Goal: Transaction & Acquisition: Purchase product/service

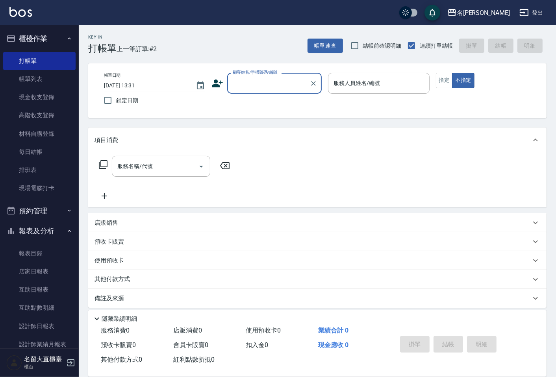
click at [241, 81] on input "顧客姓名/手機號碼/編號" at bounding box center [269, 83] width 76 height 14
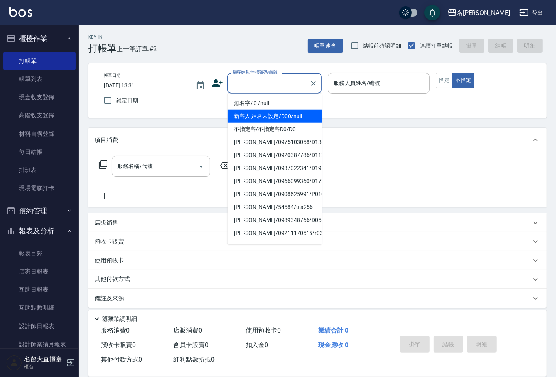
click at [262, 110] on li "新客人 姓名未設定/D00/null" at bounding box center [275, 116] width 94 height 13
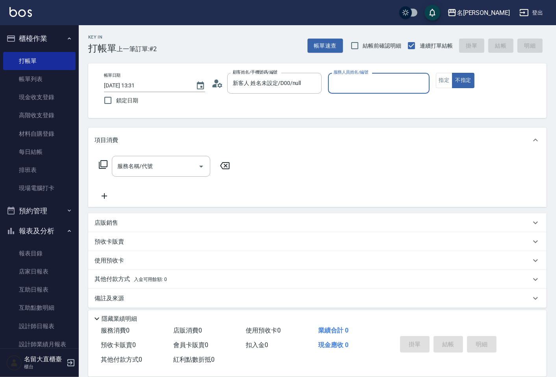
click at [341, 80] on input "服務人員姓名/編號" at bounding box center [378, 83] width 94 height 14
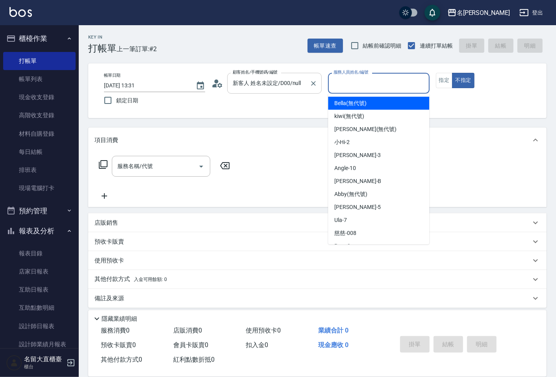
click at [308, 88] on div at bounding box center [313, 83] width 10 height 21
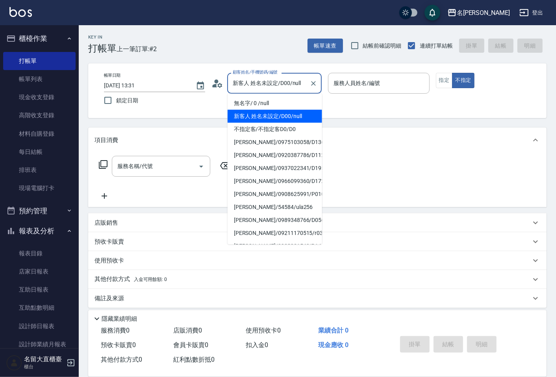
click at [255, 87] on input "新客人 姓名未設定/D00/null" at bounding box center [269, 83] width 76 height 14
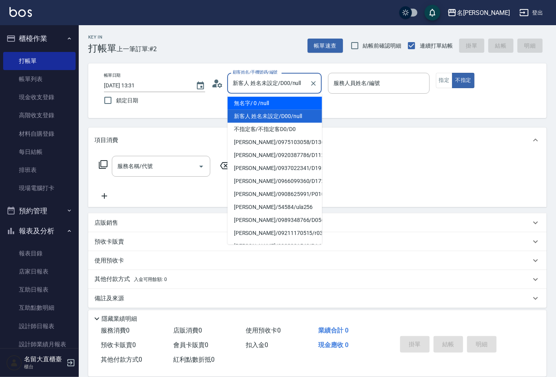
click at [269, 101] on li "無名字/ 0 /null" at bounding box center [275, 103] width 94 height 13
type input "無名字/ 0 /null"
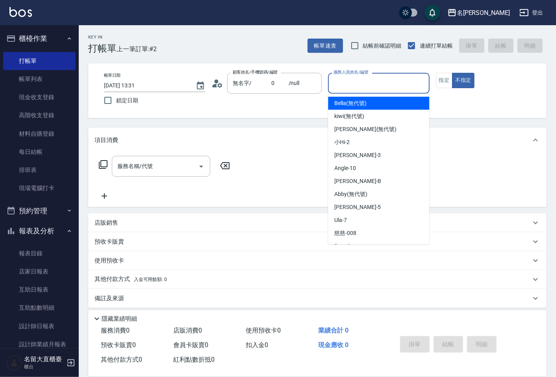
drag, startPoint x: 355, startPoint y: 80, endPoint x: 357, endPoint y: 89, distance: 9.3
click at [355, 80] on input "服務人員姓名/編號" at bounding box center [378, 83] width 94 height 14
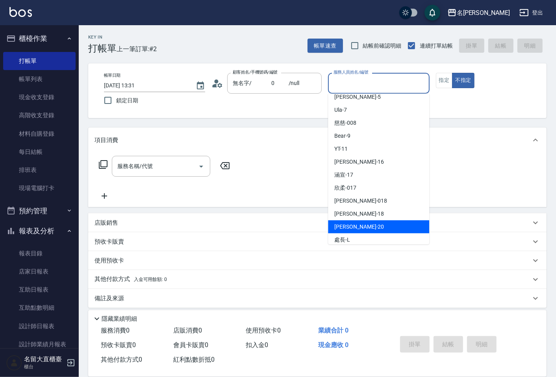
scroll to position [115, 0]
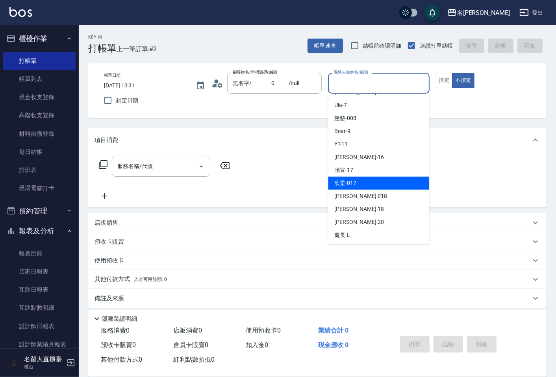
click at [356, 183] on span "欣柔 -017" at bounding box center [345, 183] width 22 height 8
type input "欣柔-017"
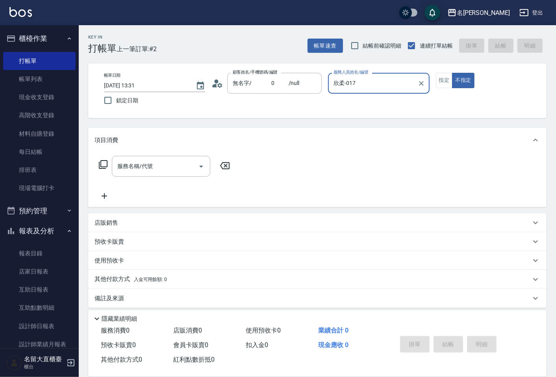
click at [167, 155] on div "服務名稱/代號 服務名稱/代號" at bounding box center [317, 180] width 458 height 54
click at [165, 163] on input "服務名稱/代號" at bounding box center [155, 166] width 80 height 14
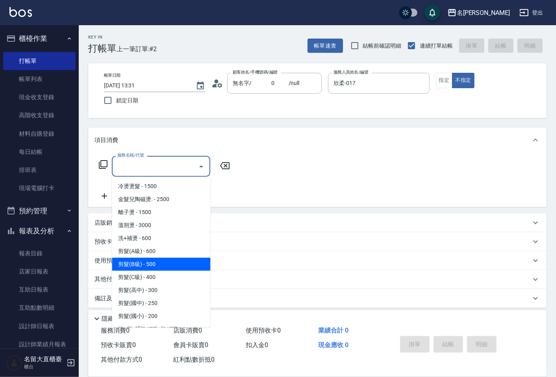
drag, startPoint x: 142, startPoint y: 265, endPoint x: 180, endPoint y: 234, distance: 48.8
click at [142, 264] on span "剪髮(B級) - 500" at bounding box center [161, 264] width 98 height 13
type input "剪髮(B級)(302)"
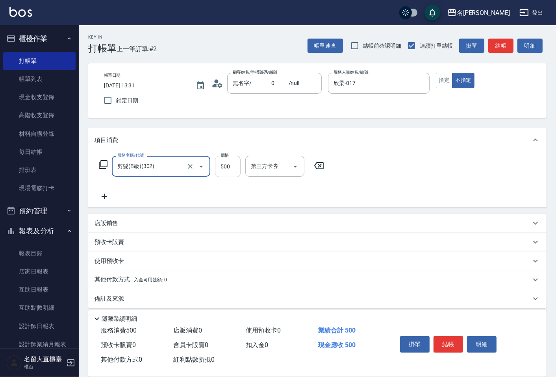
click at [233, 168] on input "500" at bounding box center [228, 166] width 26 height 21
type input "150"
click at [103, 194] on icon at bounding box center [104, 196] width 20 height 9
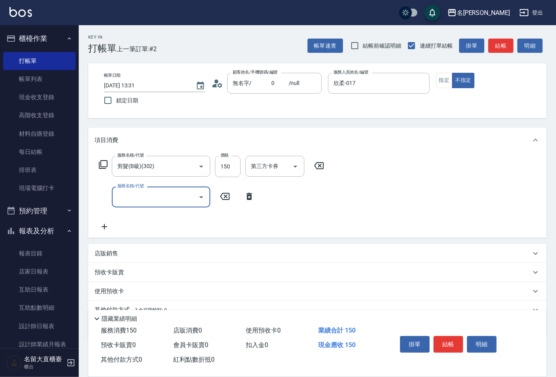
click at [122, 195] on input "服務名稱/代號" at bounding box center [155, 197] width 80 height 14
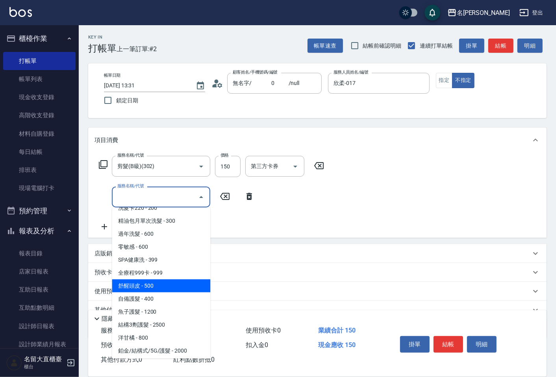
scroll to position [175, 0]
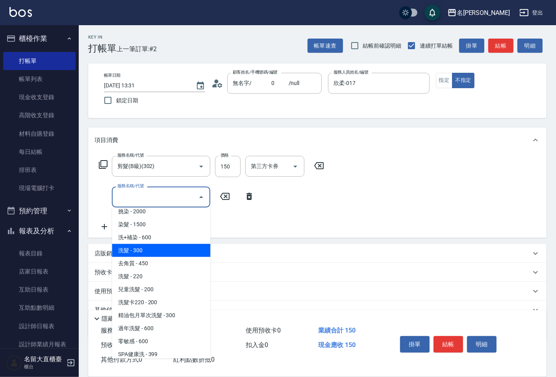
click at [143, 252] on span "洗髮 - 300" at bounding box center [161, 250] width 98 height 13
type input "洗髮(500)"
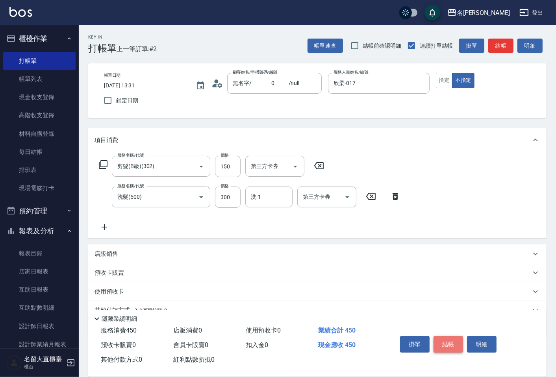
click at [440, 340] on button "結帳" at bounding box center [448, 344] width 30 height 17
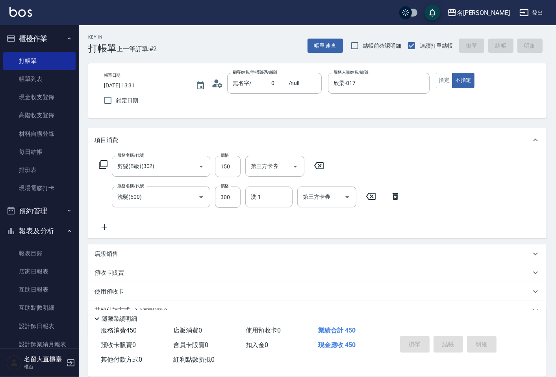
type input "[DATE] 15:01"
